Goal: Contribute content

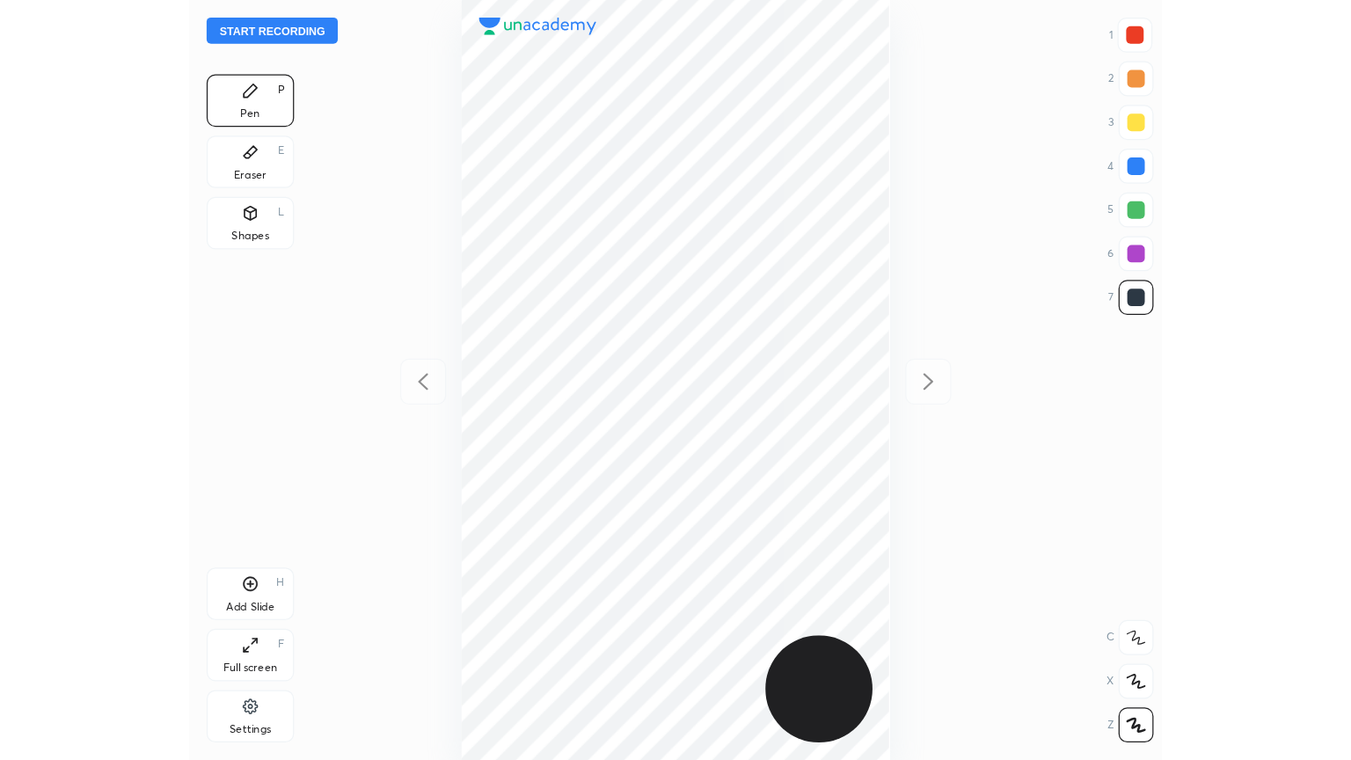
scroll to position [611, 501]
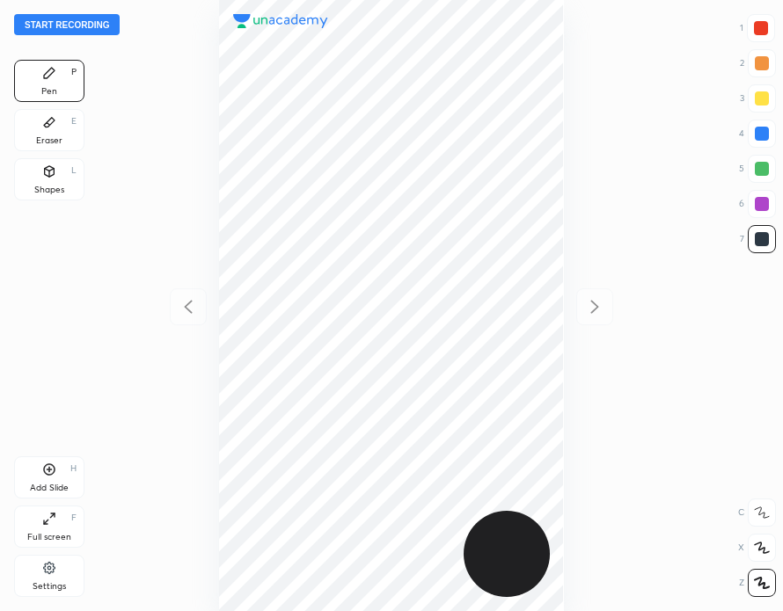
click at [95, 27] on button "Start recording" at bounding box center [67, 24] width 106 height 21
click at [61, 520] on div "Full screen F" at bounding box center [49, 527] width 70 height 42
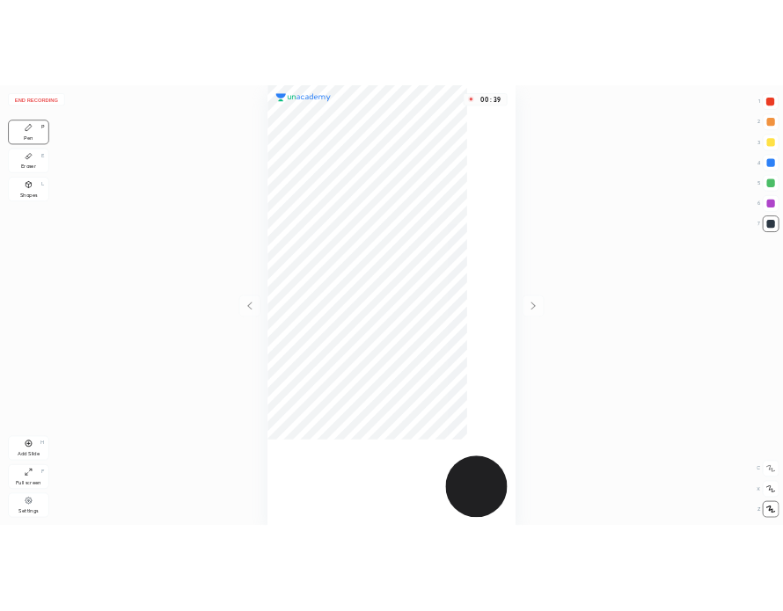
scroll to position [760, 1070]
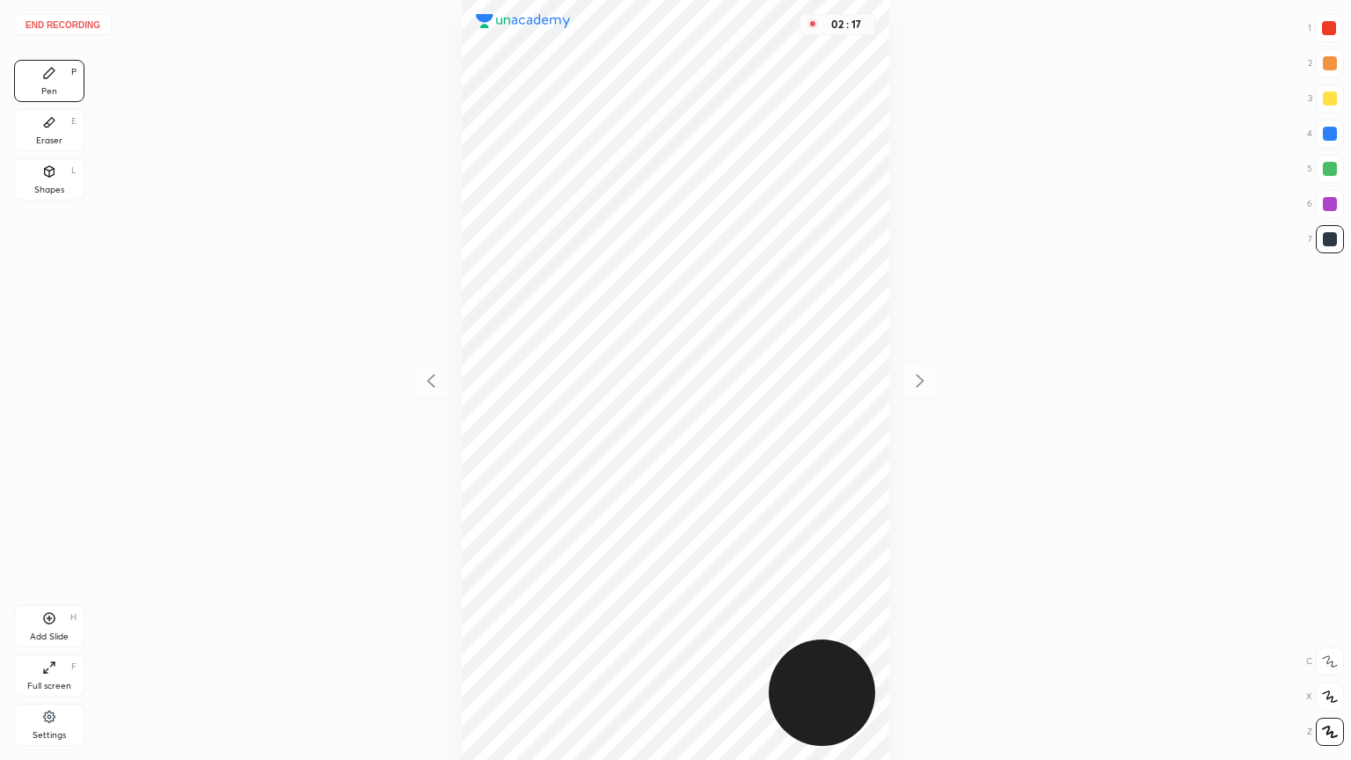
click at [62, 610] on div "Add Slide H" at bounding box center [49, 626] width 70 height 42
click at [54, 610] on icon at bounding box center [49, 668] width 14 height 14
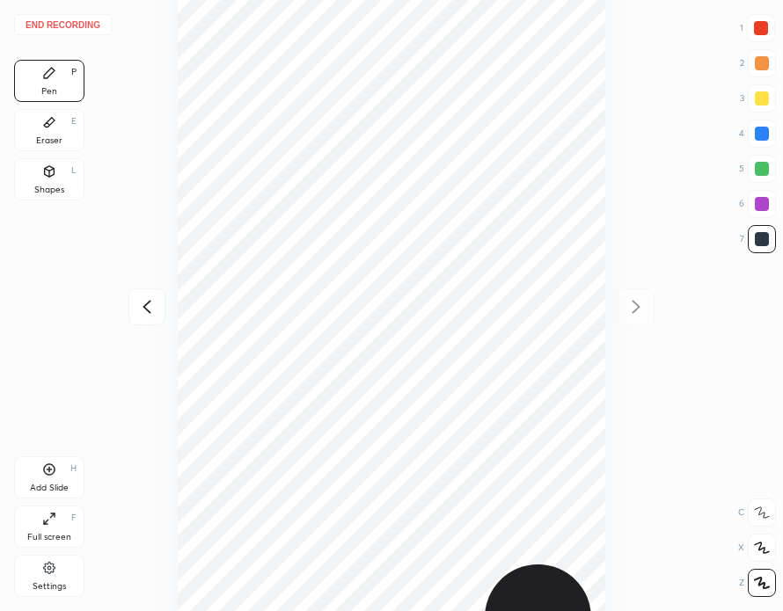
scroll to position [87344, 87454]
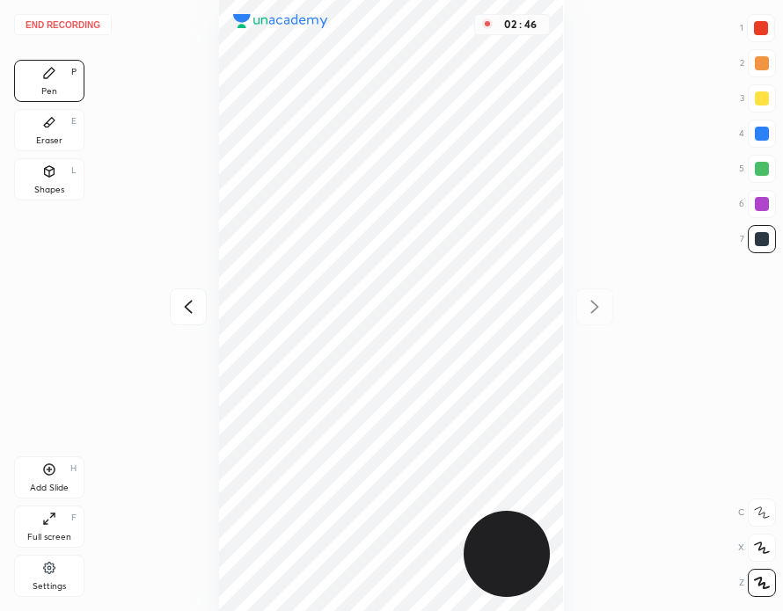
click at [762, 26] on div at bounding box center [761, 28] width 14 height 14
click at [84, 25] on button "End recording" at bounding box center [63, 24] width 98 height 21
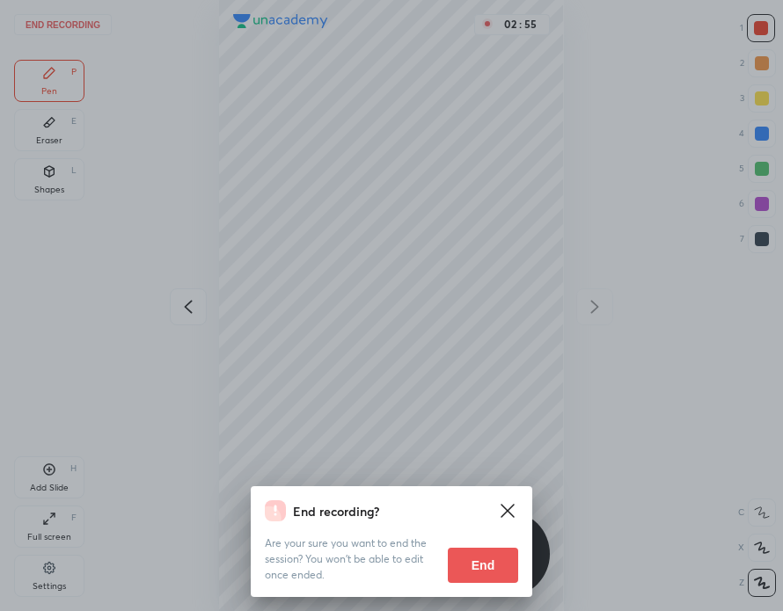
click at [490, 559] on button "End" at bounding box center [483, 565] width 70 height 35
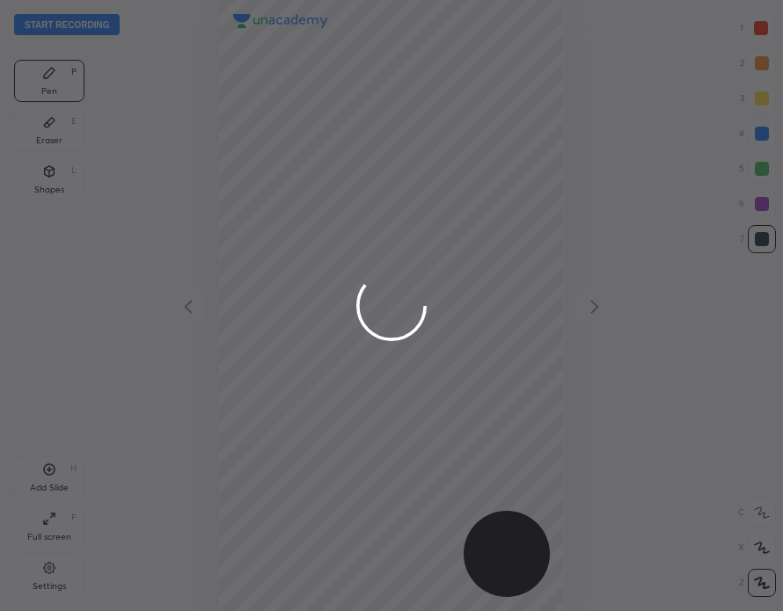
scroll to position [611, 501]
